Goal: Task Accomplishment & Management: Use online tool/utility

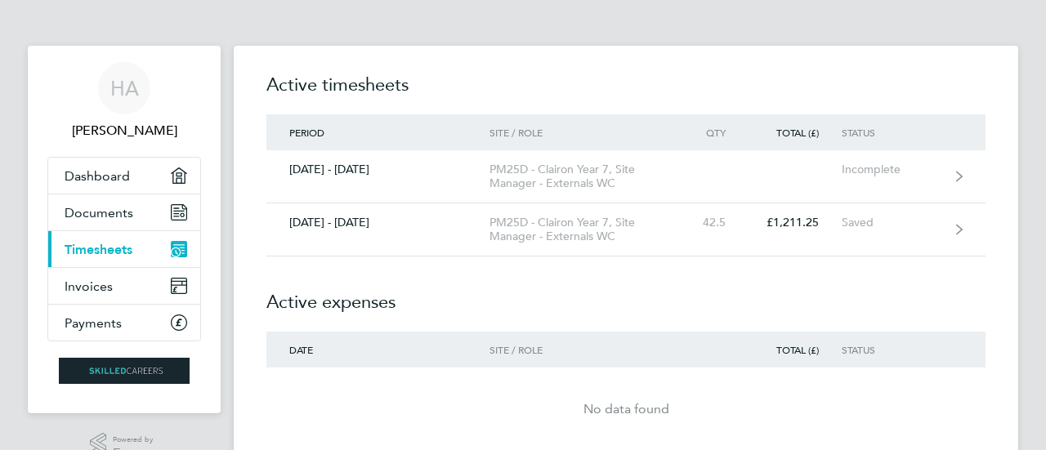
click at [96, 248] on span "Timesheets" at bounding box center [99, 250] width 68 height 16
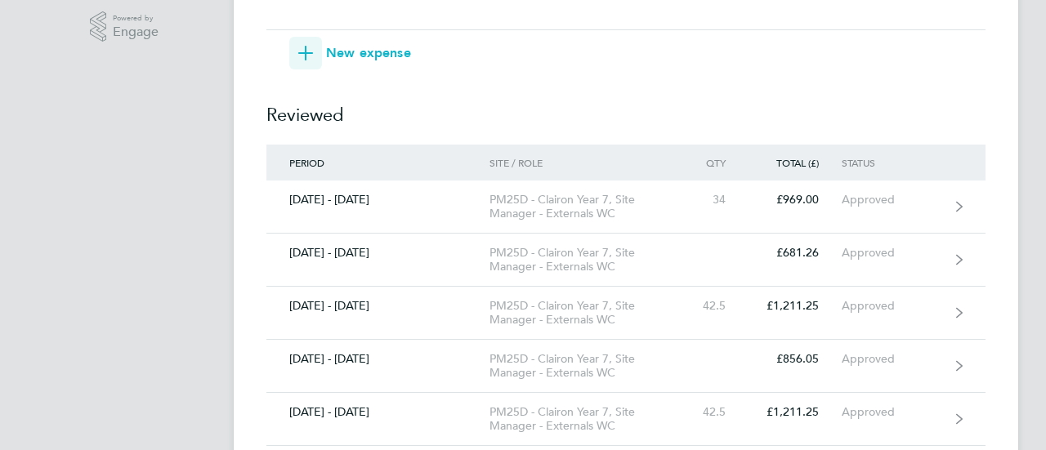
scroll to position [495, 0]
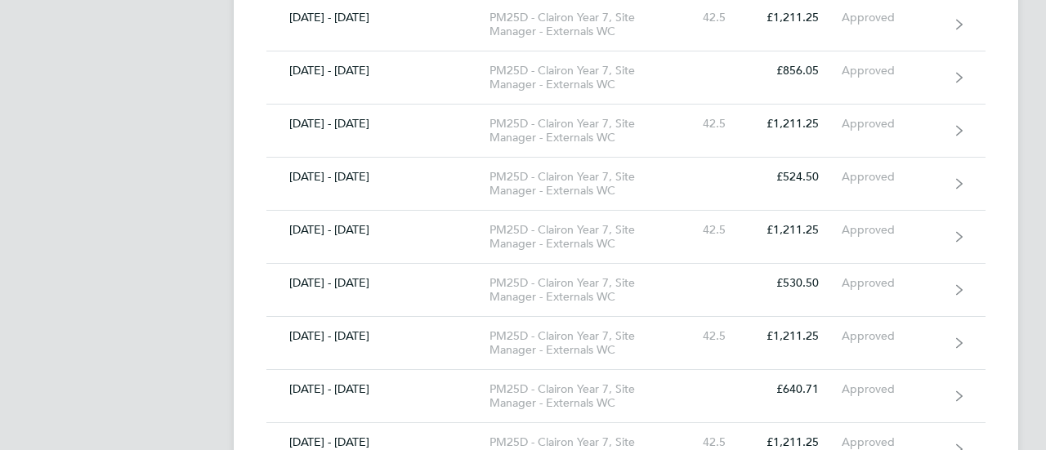
scroll to position [715, 0]
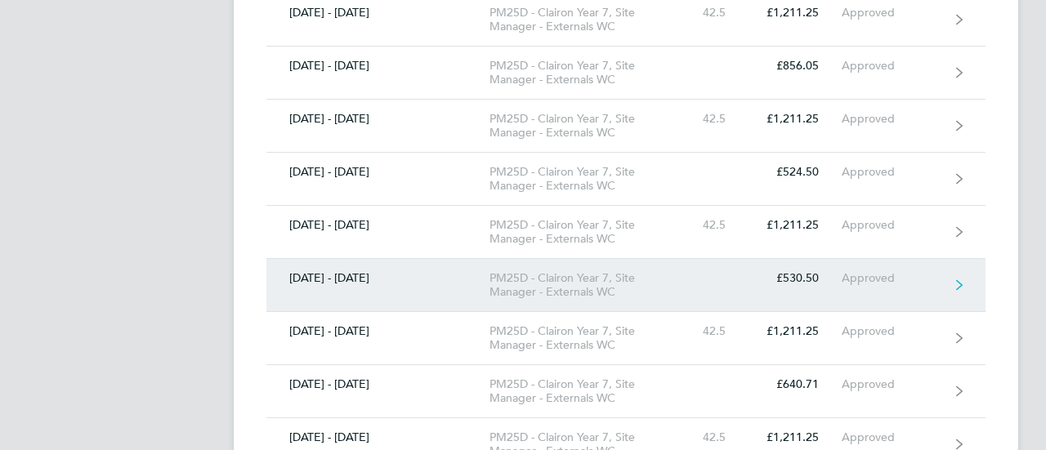
click at [386, 296] on link "02 - 08 Aug 2025 PM25D - Clairon Year 7, Site Manager - Externals WC £530.50 Ap…" at bounding box center [625, 285] width 719 height 53
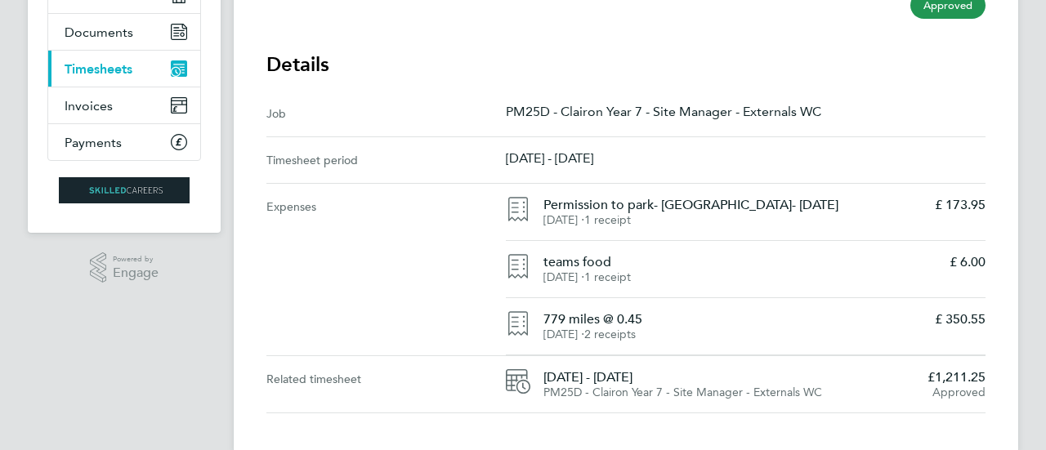
scroll to position [181, 0]
click at [108, 73] on span "Timesheets" at bounding box center [99, 68] width 68 height 16
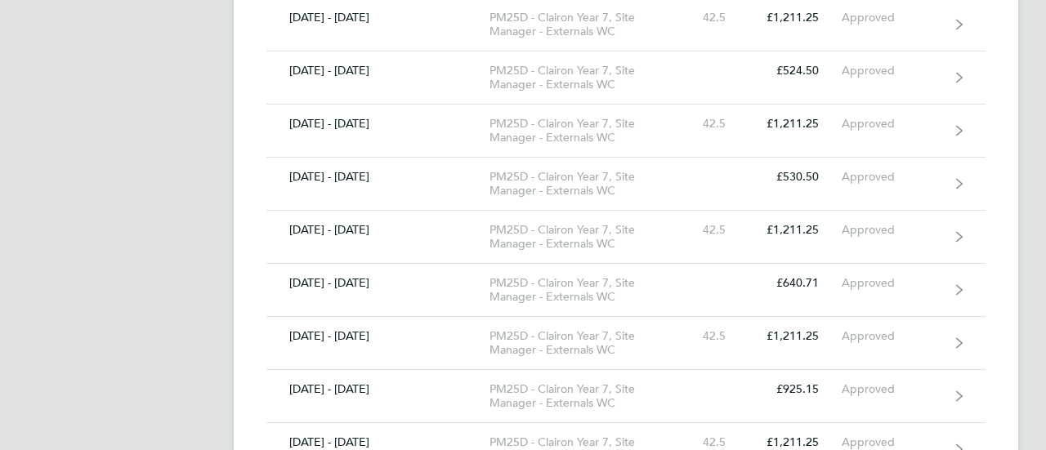
scroll to position [821, 0]
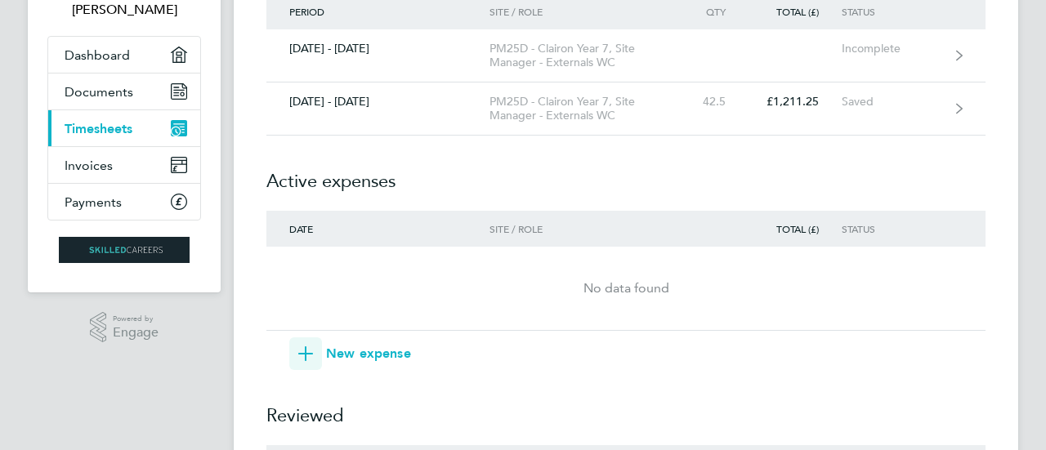
scroll to position [0, 0]
